Goal: Find specific page/section: Find specific page/section

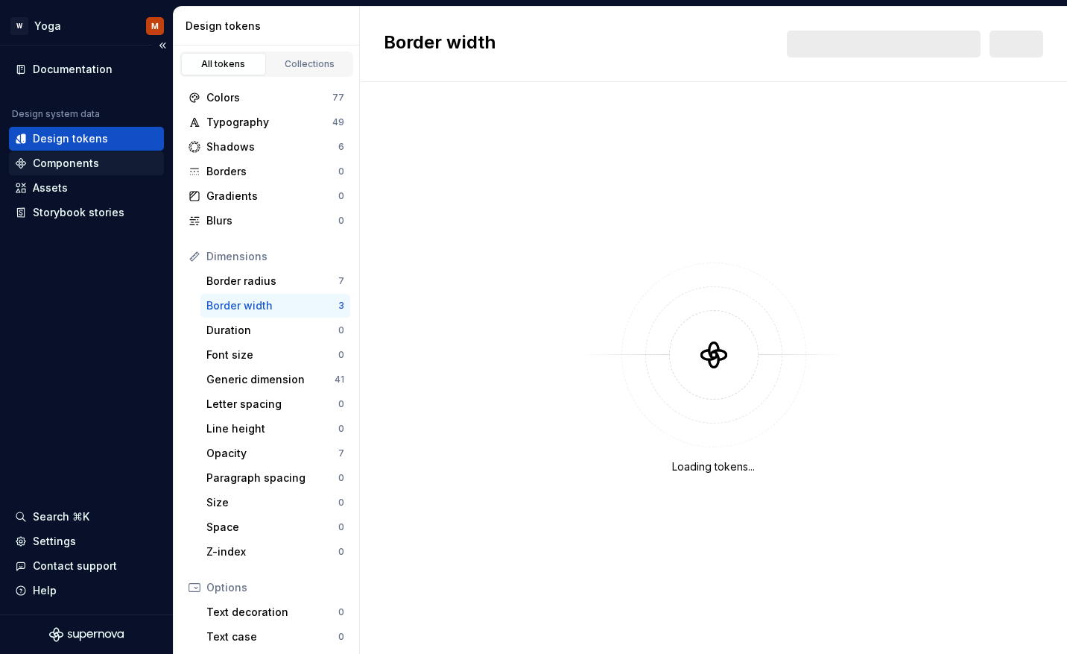
click at [72, 162] on div "Components" at bounding box center [66, 163] width 66 height 15
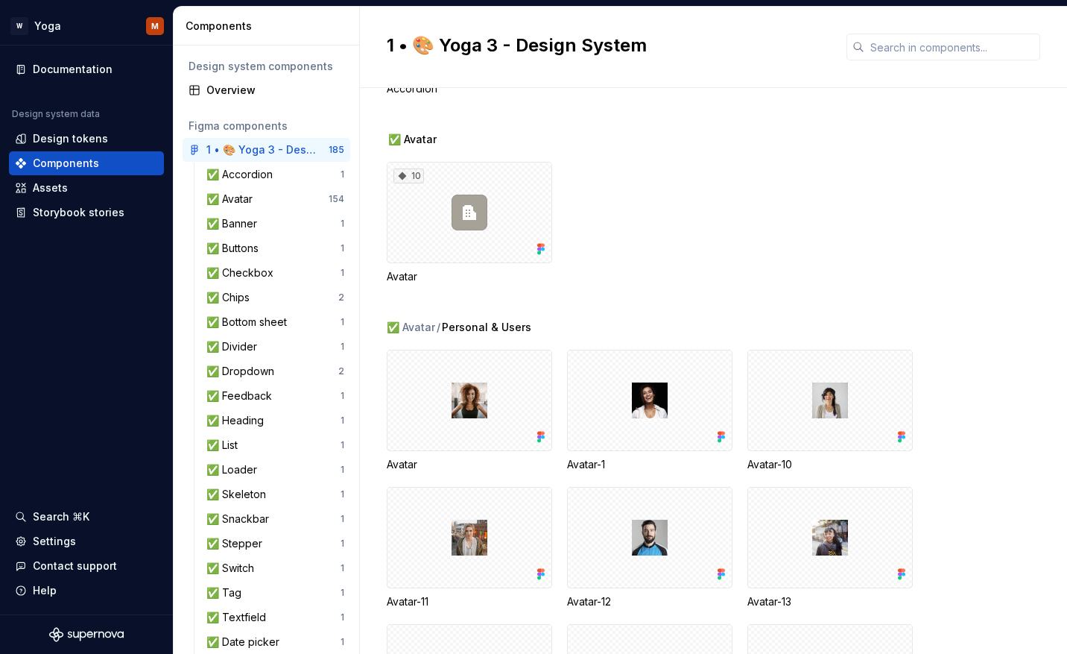
scroll to position [57, 0]
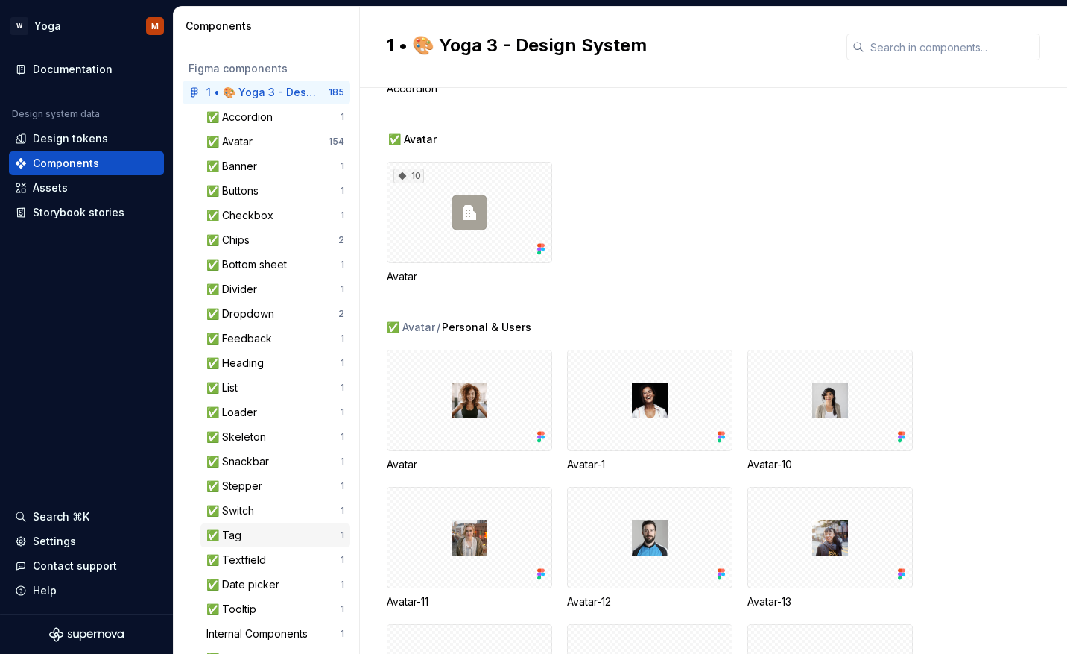
click at [250, 534] on div "✅ Tag" at bounding box center [273, 535] width 134 height 15
